Goal: Transaction & Acquisition: Purchase product/service

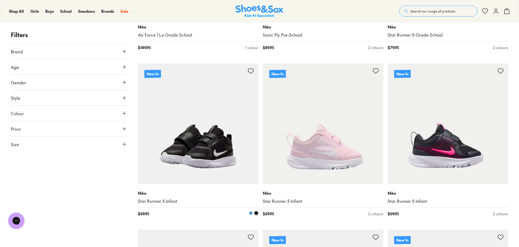
scroll to position [244, 0]
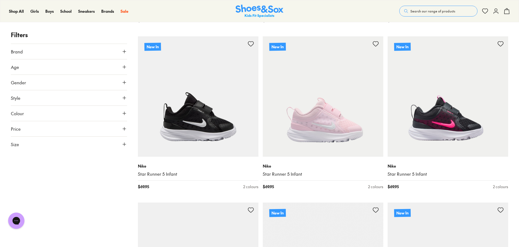
click at [19, 145] on span "Size" at bounding box center [15, 144] width 8 height 7
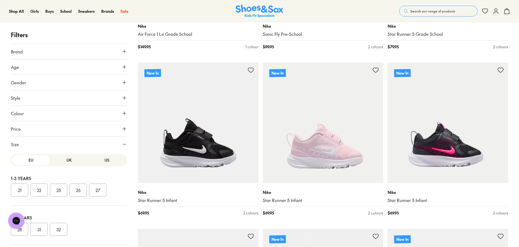
scroll to position [217, 0]
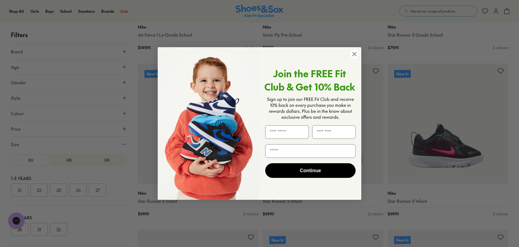
click at [60, 159] on div "Close dialog Join the FREE Fit Club & Get 10% Back Sign up to join our FREE Fit…" at bounding box center [259, 123] width 519 height 247
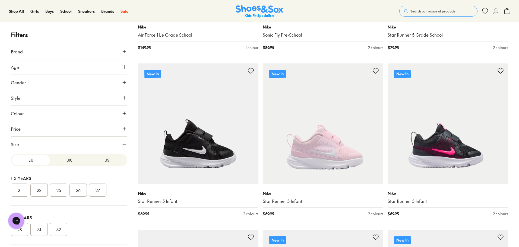
click at [68, 160] on button "UK" at bounding box center [69, 160] width 38 height 10
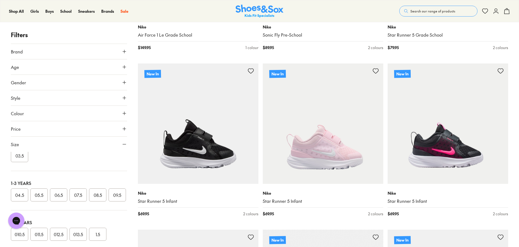
scroll to position [0, 0]
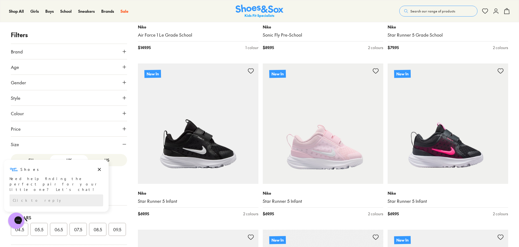
click at [100, 160] on div "Shoes Shoes says: Need help finding the perfect pair for your little one? Let’s…" at bounding box center [56, 185] width 113 height 53
drag, startPoint x: 101, startPoint y: 171, endPoint x: 103, endPoint y: 322, distance: 151.2
click at [101, 171] on icon "Dismiss campaign" at bounding box center [99, 169] width 5 height 7
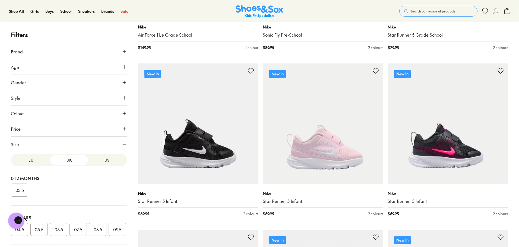
click at [103, 161] on button "US" at bounding box center [107, 160] width 38 height 10
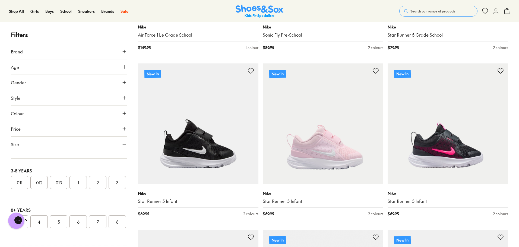
scroll to position [81, 0]
click at [76, 194] on button "1" at bounding box center [77, 187] width 17 height 13
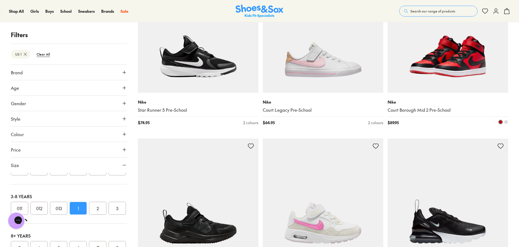
scroll to position [810, 0]
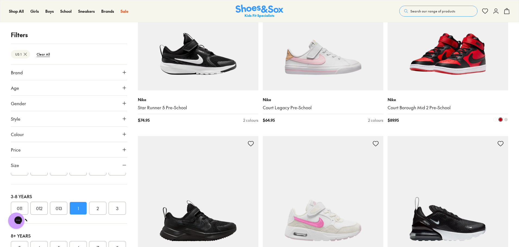
click at [448, 69] on img at bounding box center [448, 30] width 121 height 121
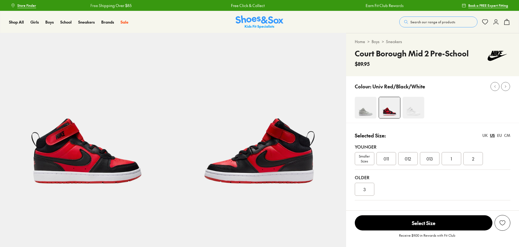
click at [413, 107] on img at bounding box center [414, 108] width 22 height 22
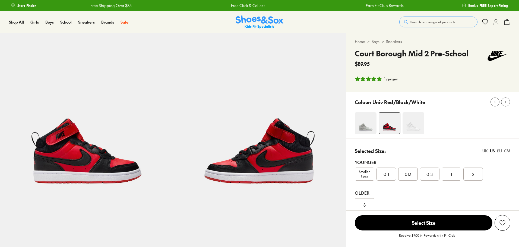
select select "*"
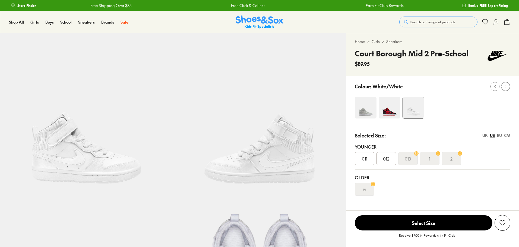
select select "*"
click at [430, 159] on s "1" at bounding box center [429, 159] width 1 height 7
click at [369, 108] on img at bounding box center [366, 108] width 22 height 22
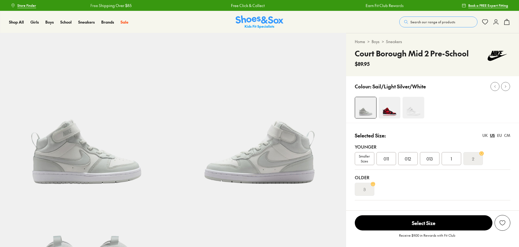
select select "*"
